Goal: Task Accomplishment & Management: Manage account settings

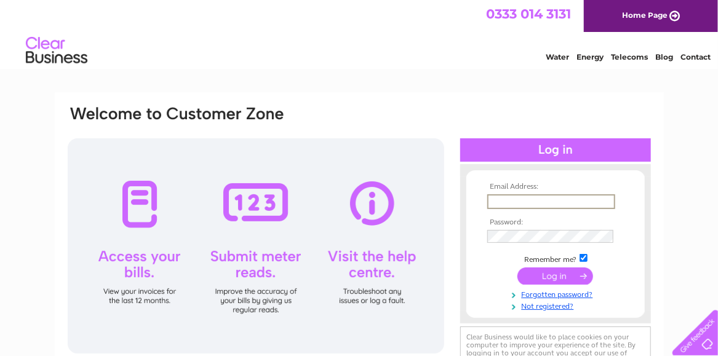
type input "[EMAIL_ADDRESS][DOMAIN_NAME]"
click at [559, 276] on input "submit" at bounding box center [556, 276] width 76 height 17
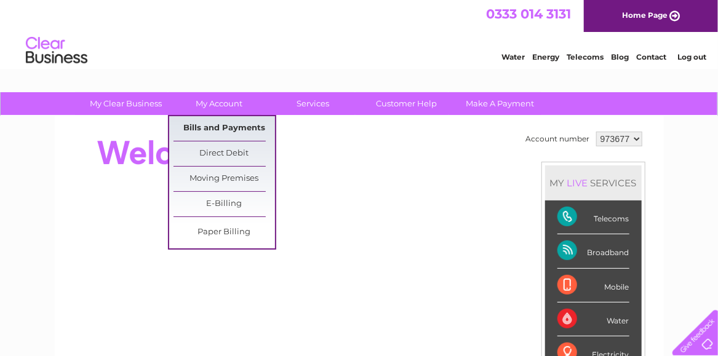
click at [218, 126] on link "Bills and Payments" at bounding box center [225, 128] width 102 height 25
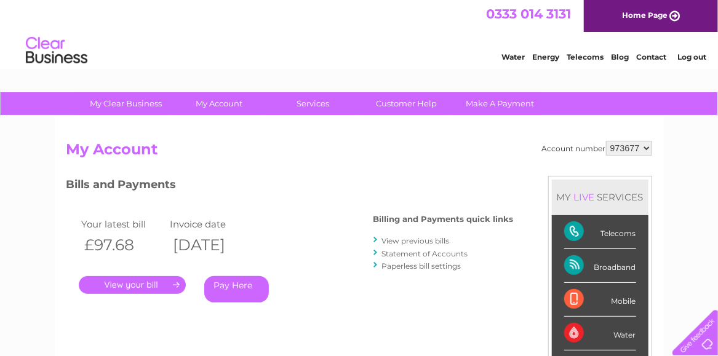
click at [144, 283] on link "." at bounding box center [132, 285] width 107 height 18
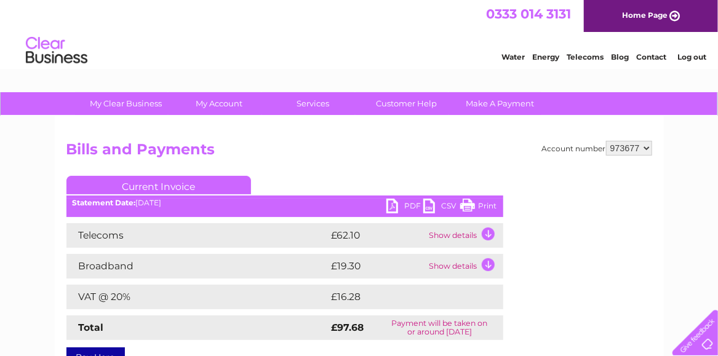
click at [484, 206] on link "Print" at bounding box center [478, 208] width 37 height 18
